Goal: Find specific page/section: Find specific page/section

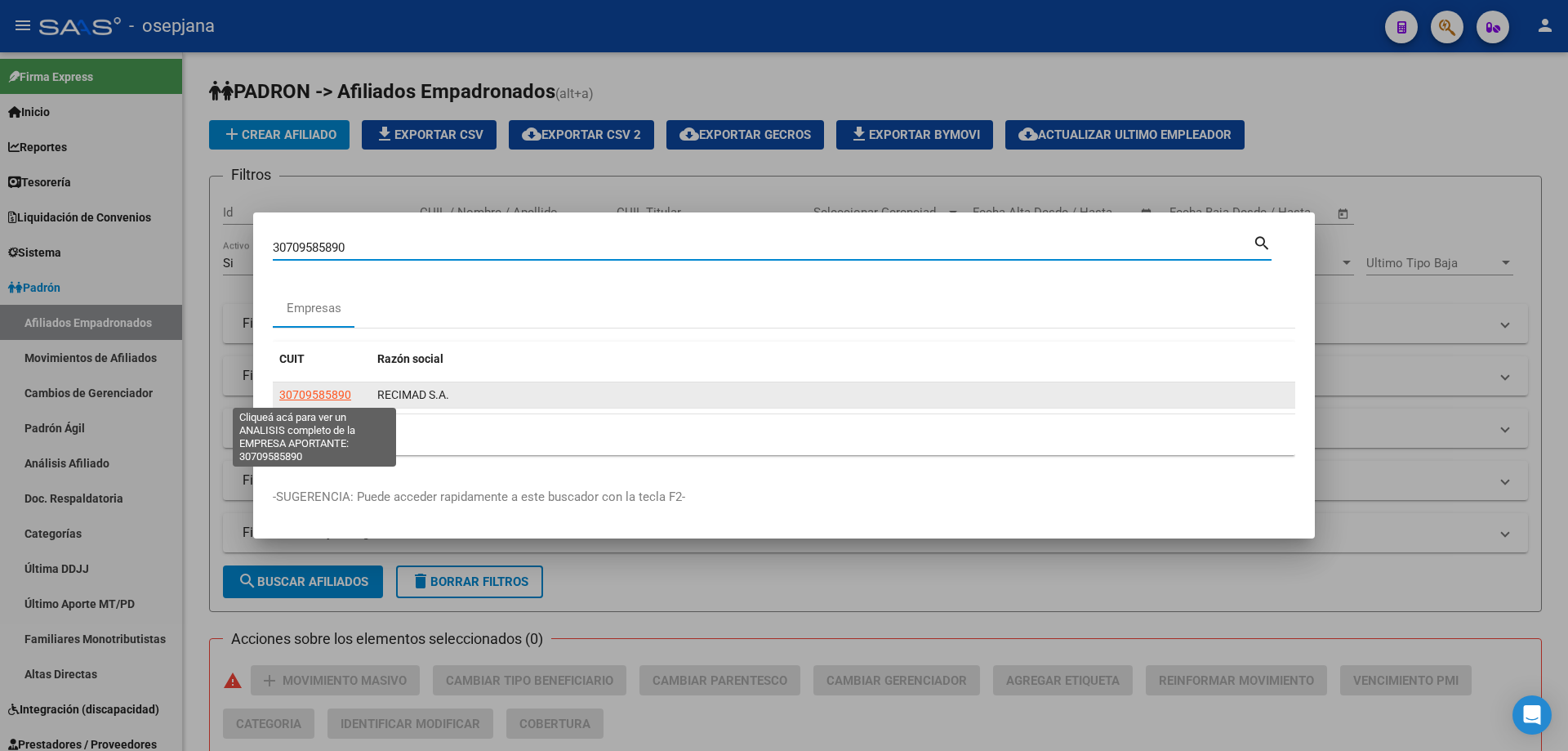
click at [312, 397] on span "30709585890" at bounding box center [314, 394] width 72 height 13
type textarea "30709585890"
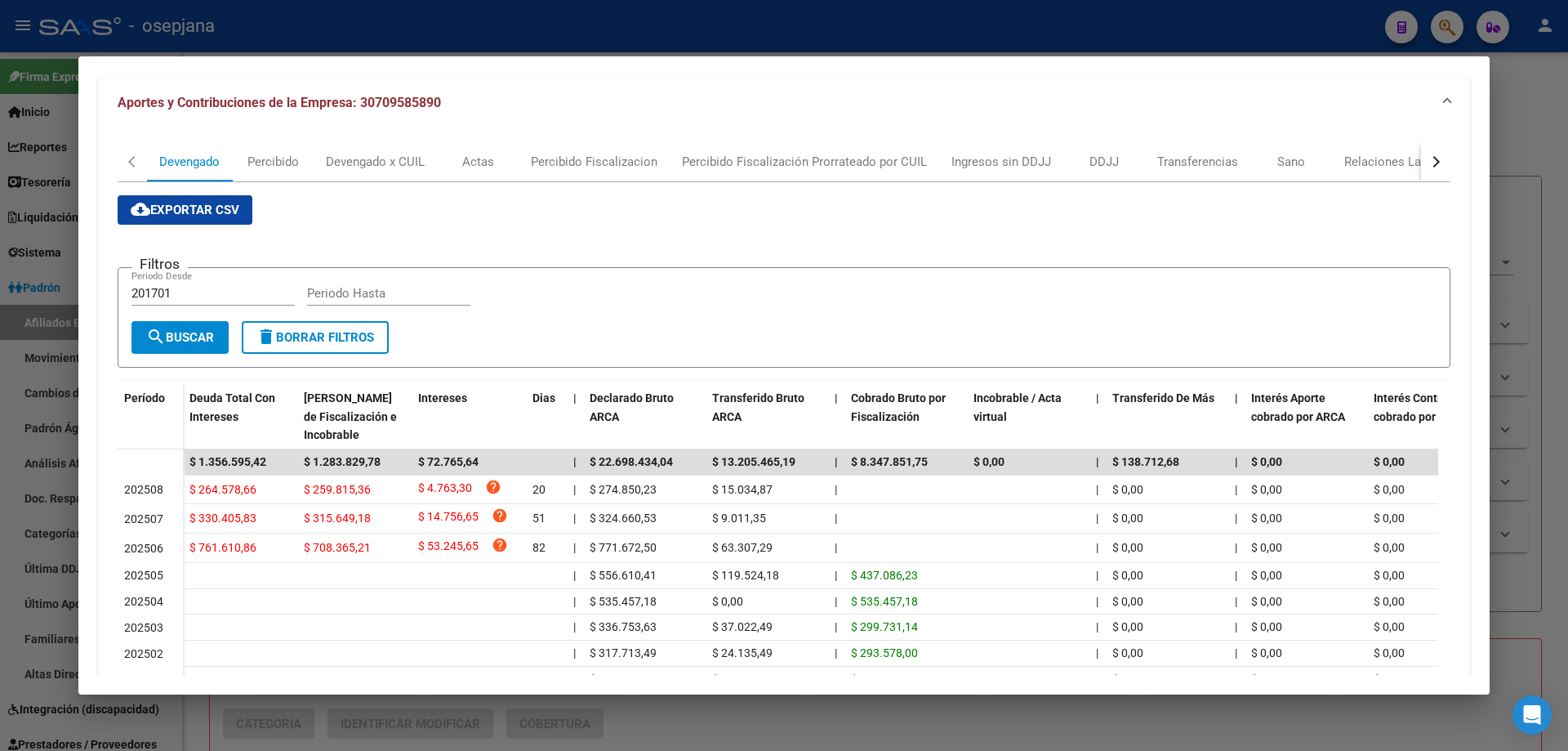
scroll to position [245, 0]
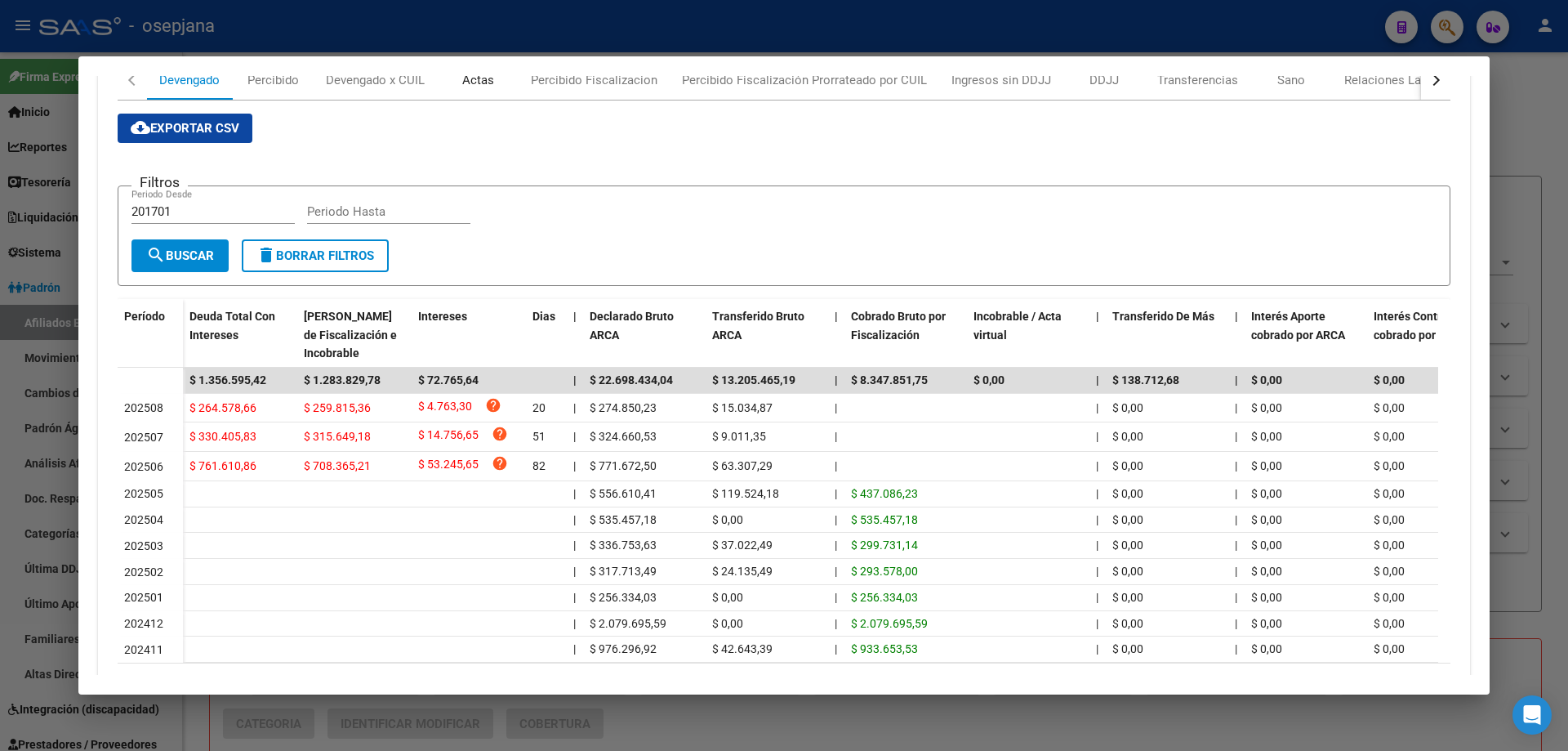
click at [474, 81] on div "Actas" at bounding box center [478, 80] width 32 height 18
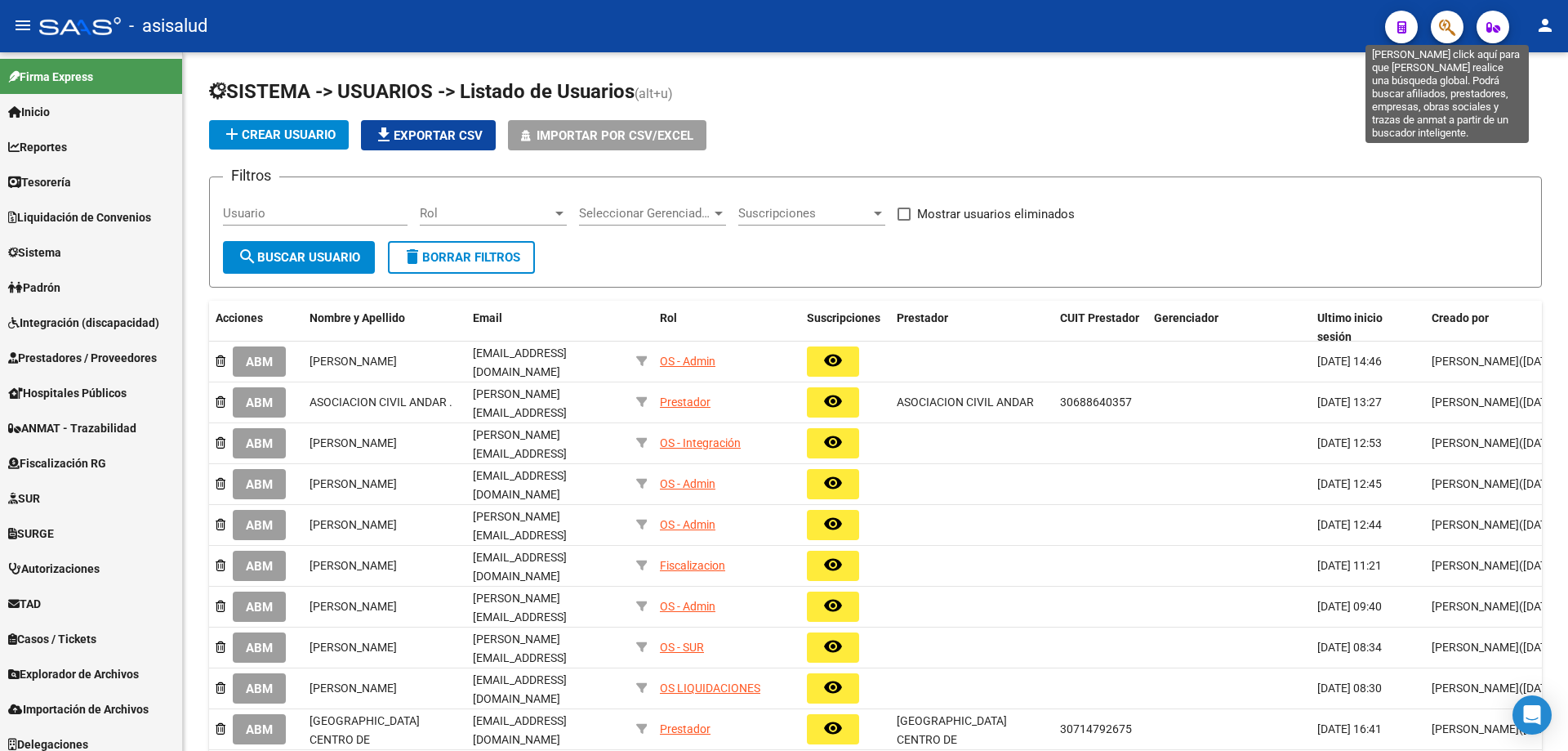
click at [1452, 27] on icon "button" at bounding box center [1448, 27] width 17 height 19
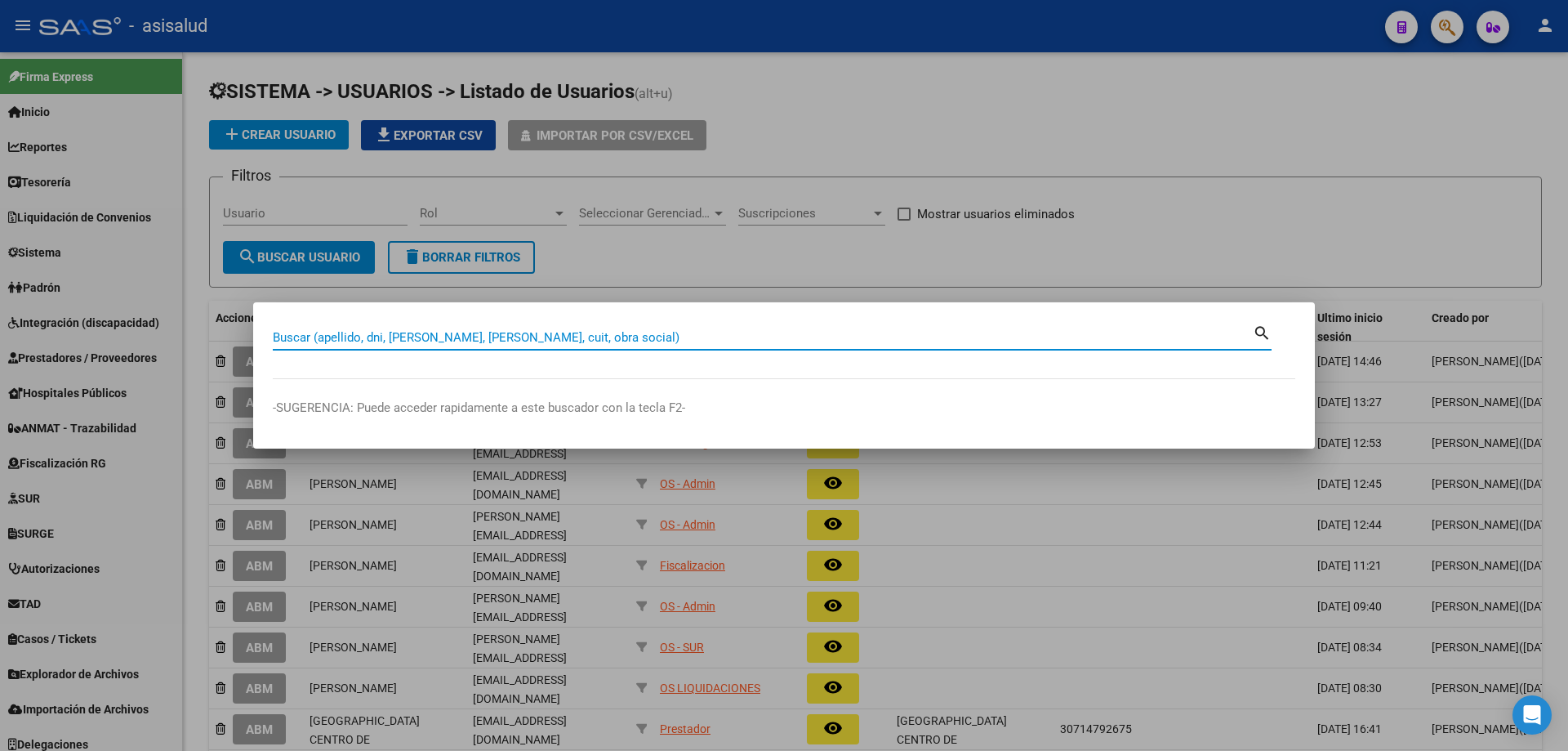
paste input "30709585890"
type input "30709585890"
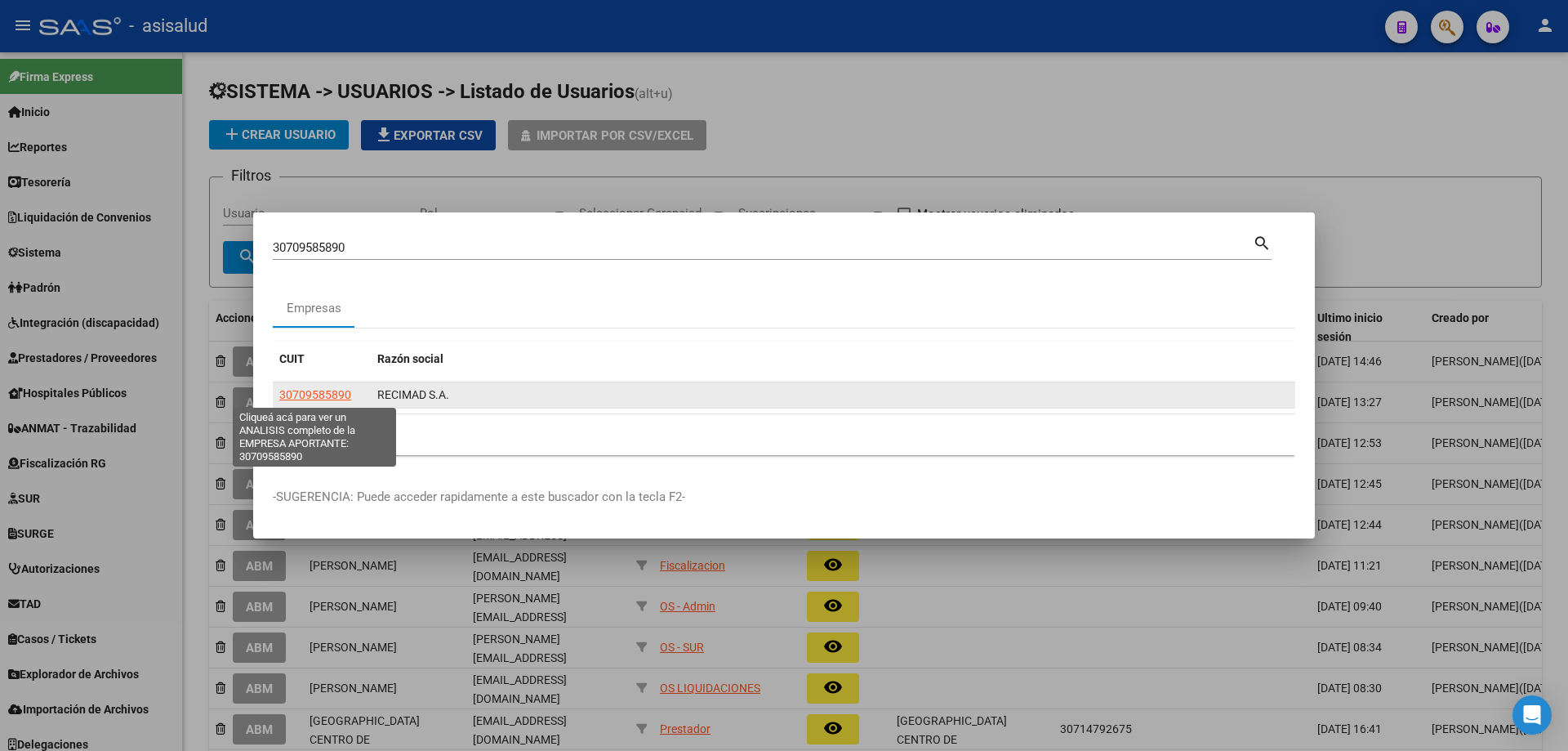
click at [329, 390] on span "30709585890" at bounding box center [314, 394] width 72 height 13
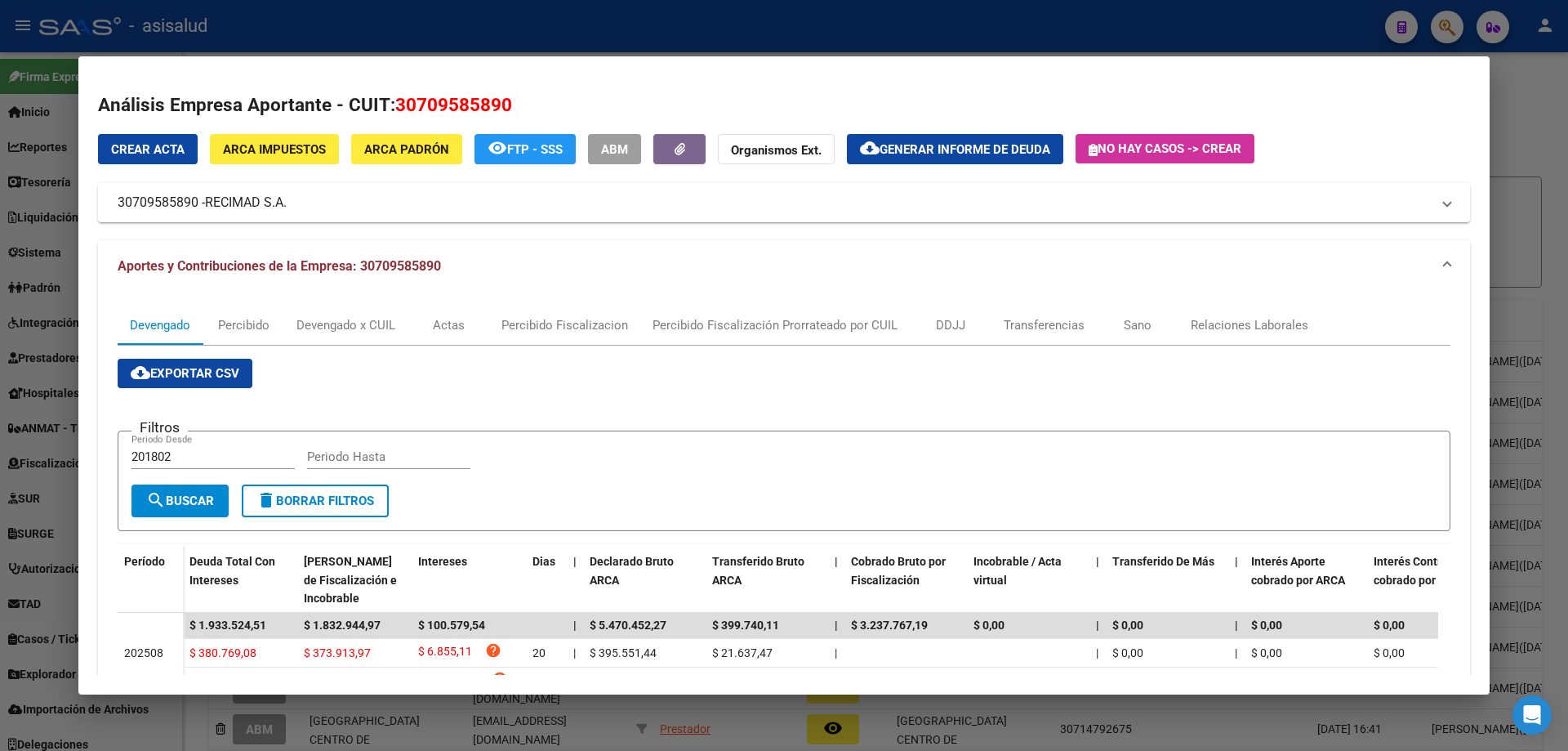
scroll to position [163, 0]
